Goal: Navigation & Orientation: Find specific page/section

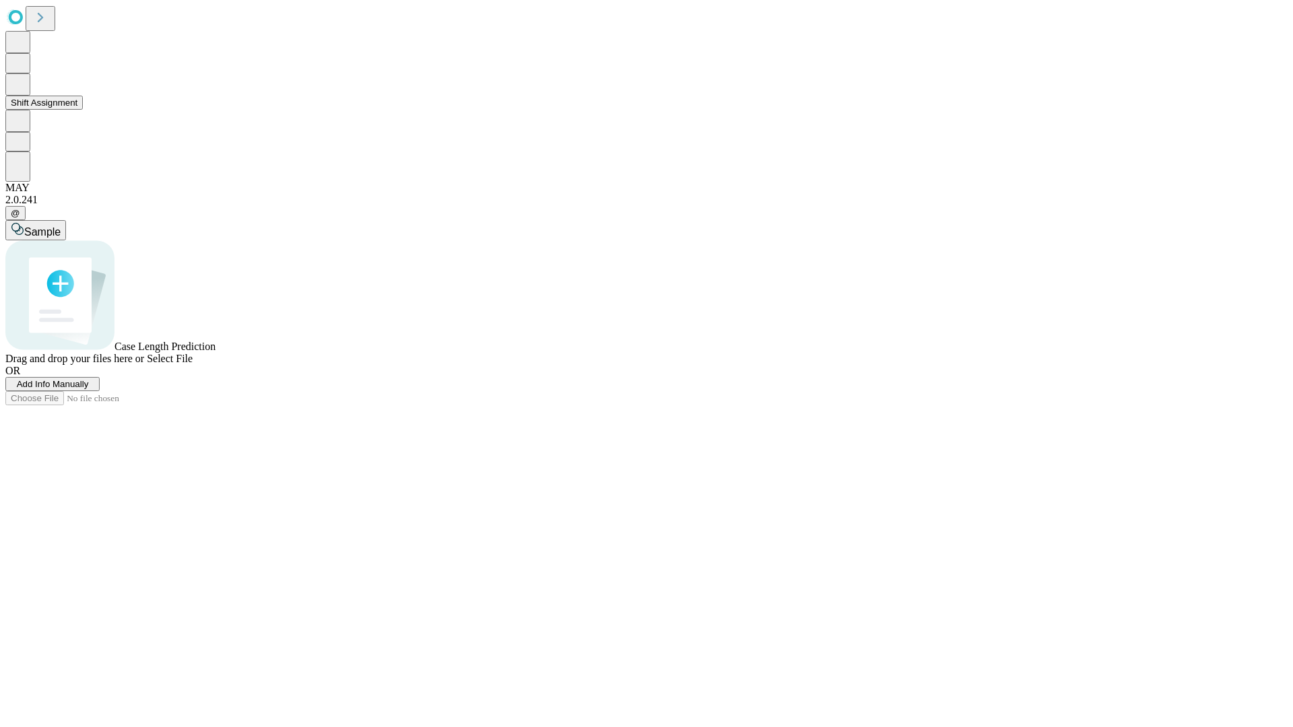
click at [83, 110] on button "Shift Assignment" at bounding box center [43, 103] width 77 height 14
